Goal: Browse casually

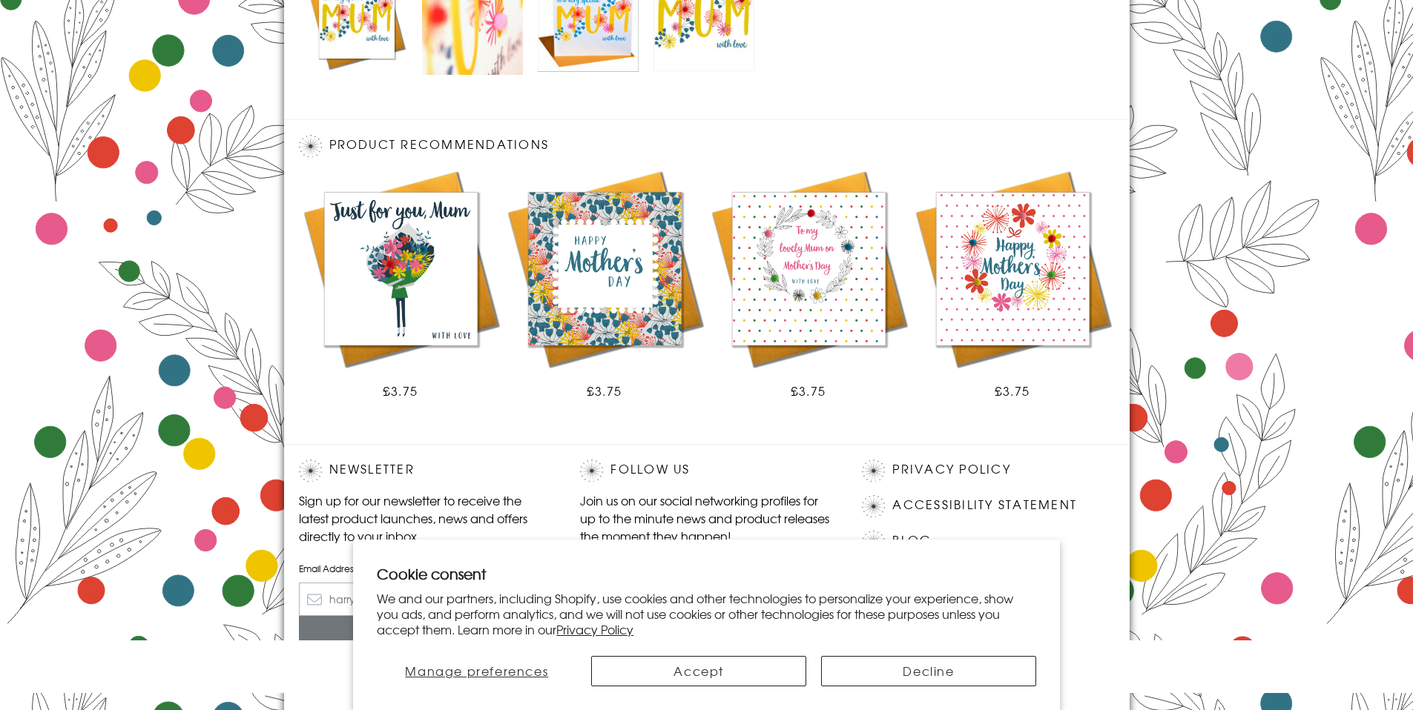
scroll to position [824, 0]
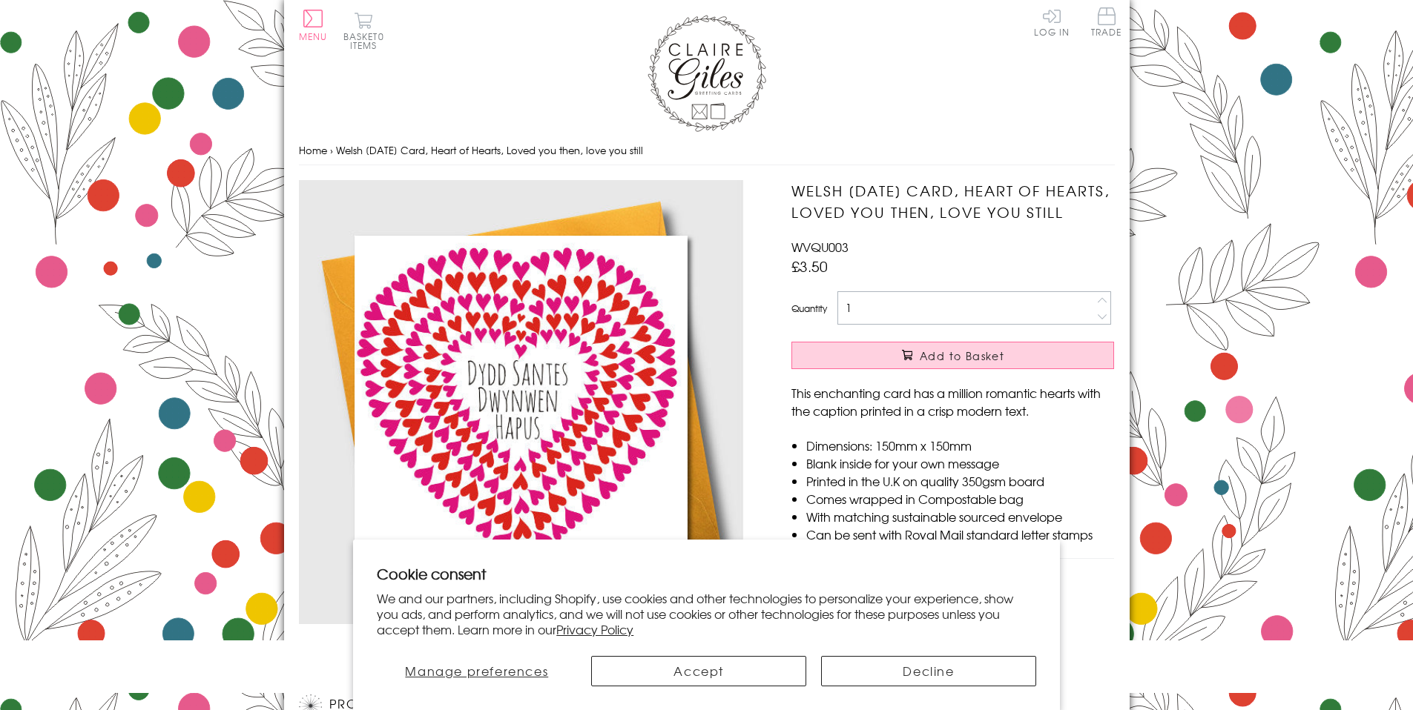
scroll to position [695, 0]
